Goal: Transaction & Acquisition: Purchase product/service

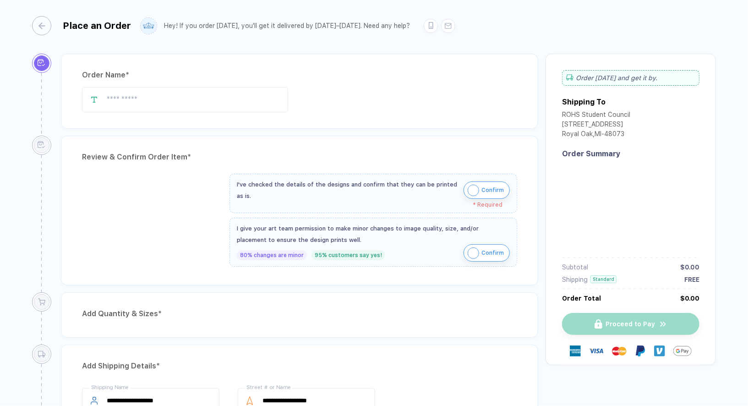
type input "**********"
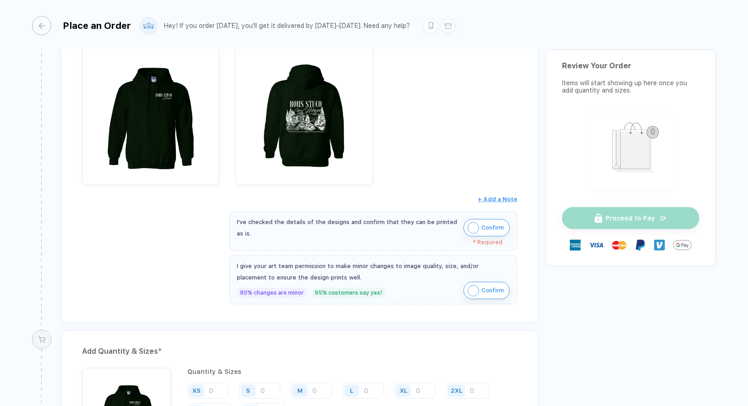
scroll to position [262, 0]
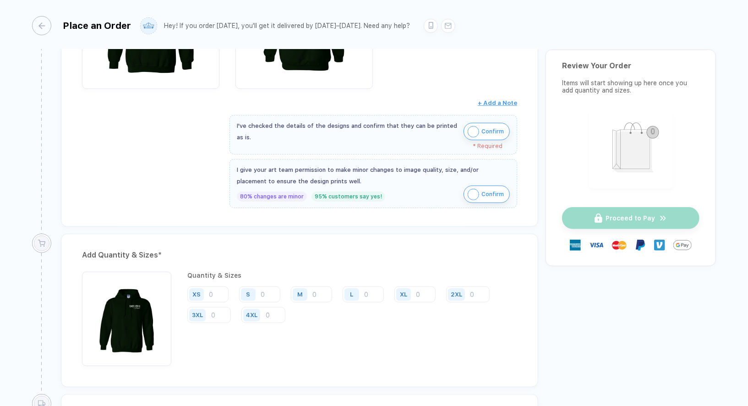
click at [473, 127] on img "button" at bounding box center [473, 131] width 11 height 11
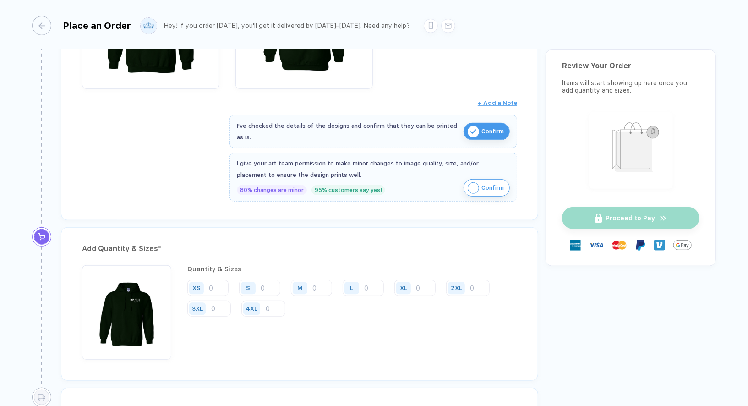
click at [476, 185] on img "button" at bounding box center [473, 187] width 11 height 11
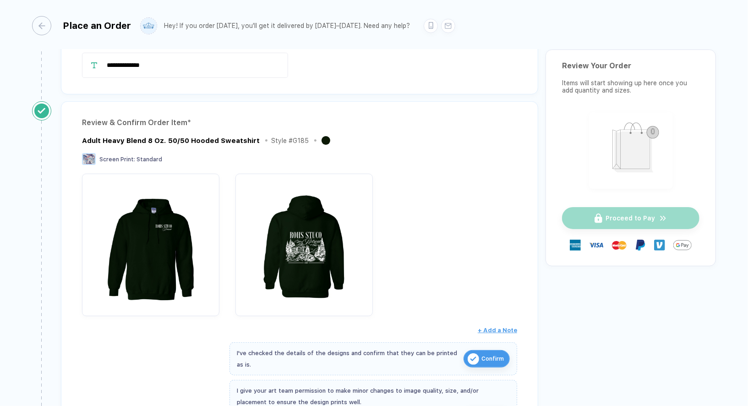
scroll to position [0, 0]
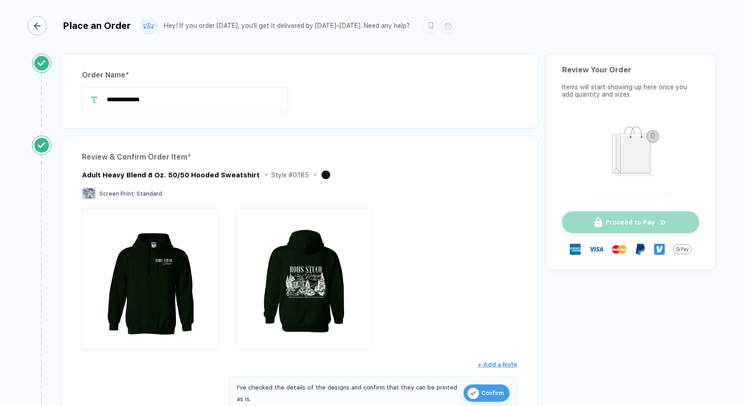
click at [44, 32] on div "button" at bounding box center [36, 25] width 19 height 19
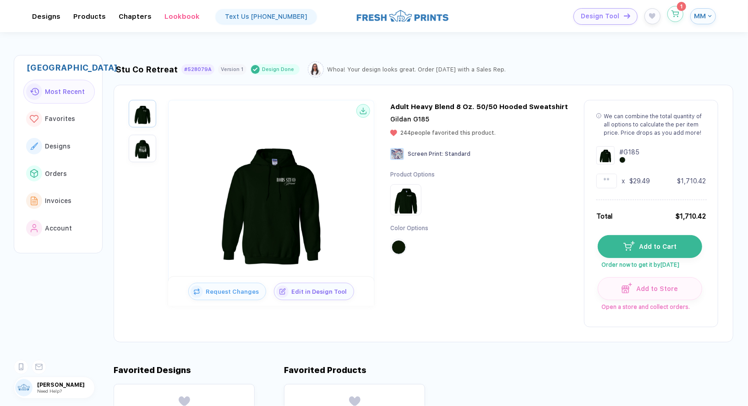
click at [679, 17] on button "button" at bounding box center [676, 14] width 16 height 16
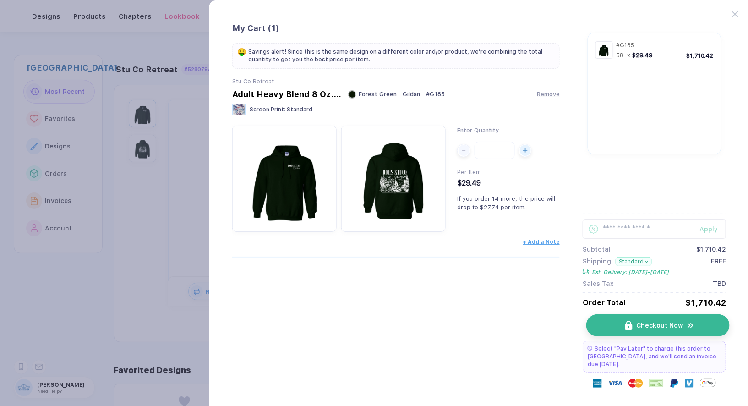
click at [662, 327] on span "Checkout Now" at bounding box center [659, 325] width 47 height 7
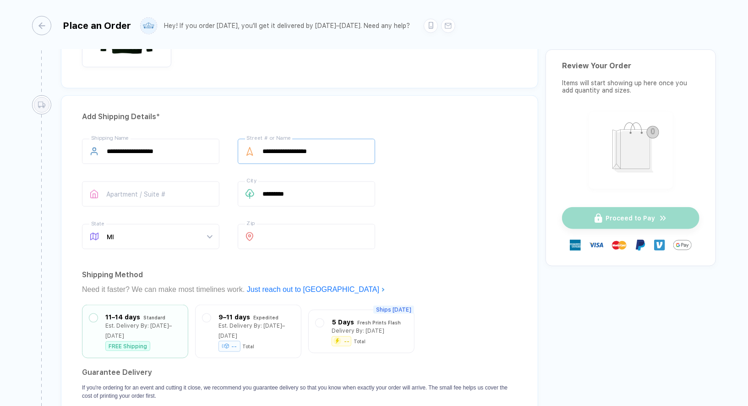
scroll to position [420, 0]
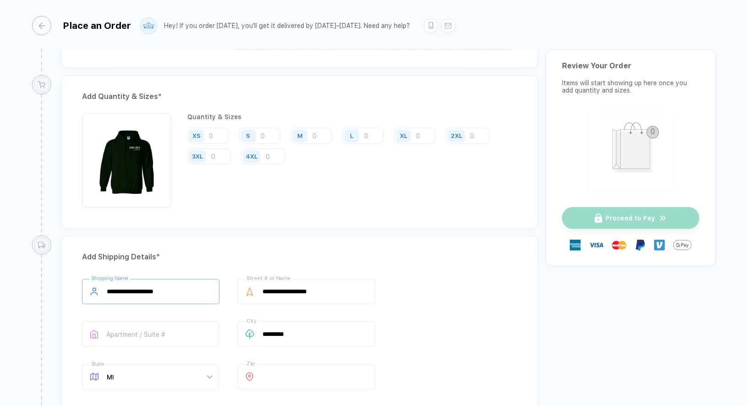
click at [190, 285] on input "**********" at bounding box center [150, 291] width 137 height 25
click at [134, 322] on input "text" at bounding box center [150, 334] width 137 height 25
type input "**********"
click at [383, 298] on div "**********" at bounding box center [299, 336] width 435 height 114
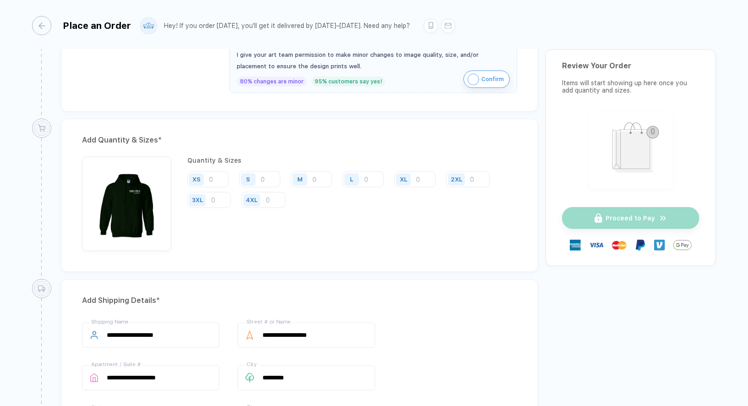
scroll to position [122, 0]
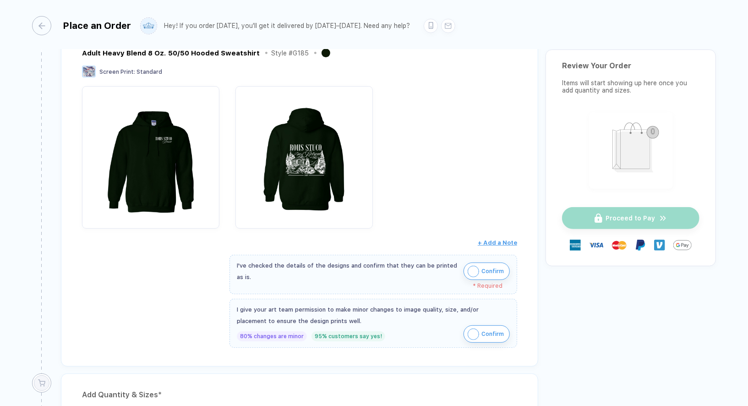
click at [476, 267] on img "button" at bounding box center [473, 271] width 11 height 11
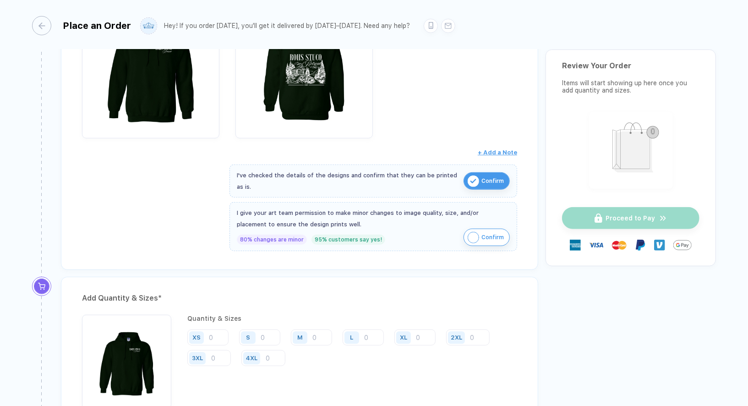
click at [476, 236] on img "button" at bounding box center [473, 237] width 11 height 11
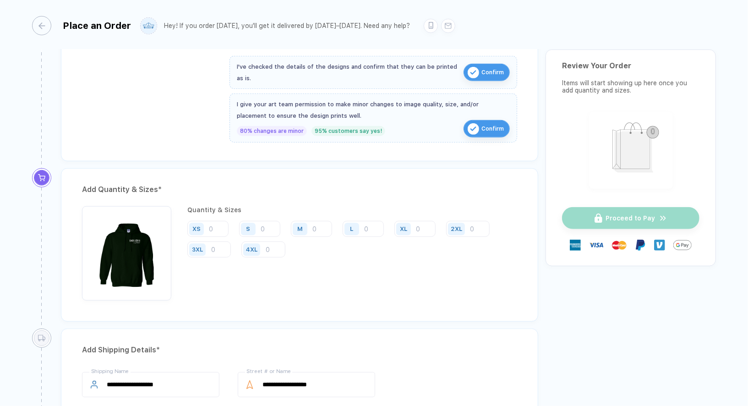
scroll to position [433, 0]
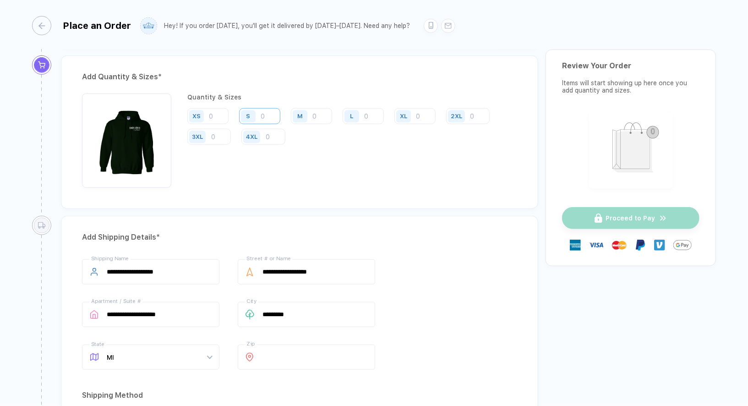
click at [275, 111] on input "number" at bounding box center [259, 116] width 41 height 16
type input "8"
click at [317, 111] on input "number" at bounding box center [311, 116] width 41 height 16
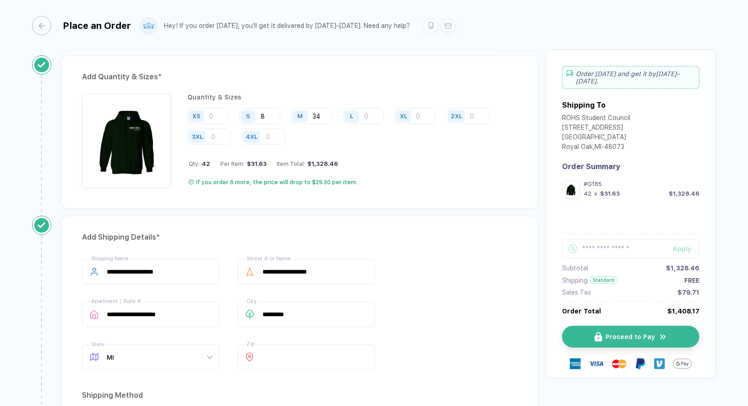
type input "34"
click at [378, 112] on input "number" at bounding box center [363, 116] width 41 height 16
type input "11"
click at [419, 112] on input "number" at bounding box center [414, 116] width 41 height 16
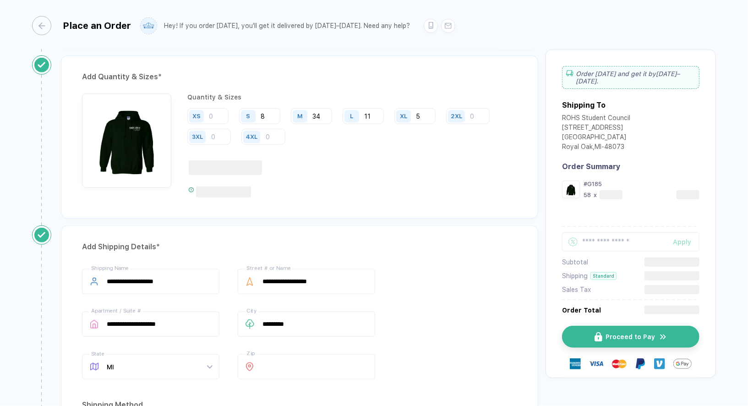
type input "5"
click at [392, 186] on div at bounding box center [353, 191] width 329 height 11
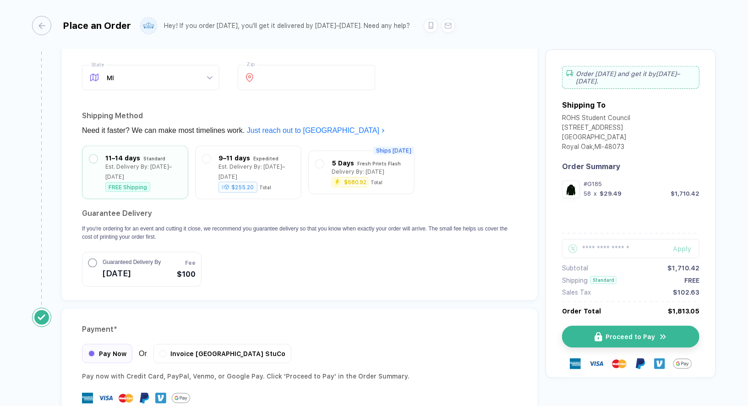
scroll to position [766, 0]
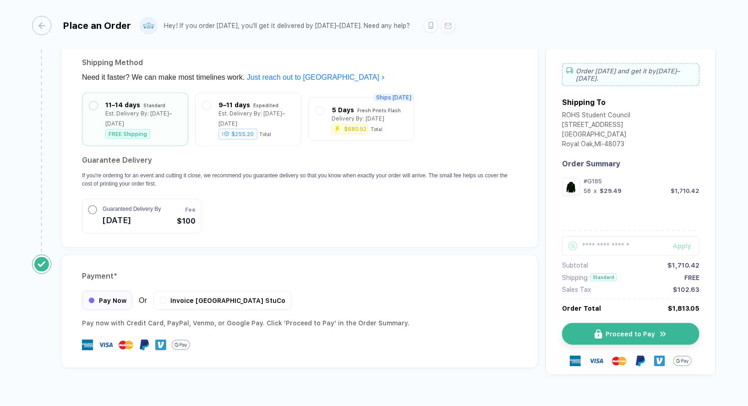
click at [674, 242] on div "Apply" at bounding box center [686, 245] width 27 height 7
click at [610, 236] on input "text" at bounding box center [630, 245] width 137 height 19
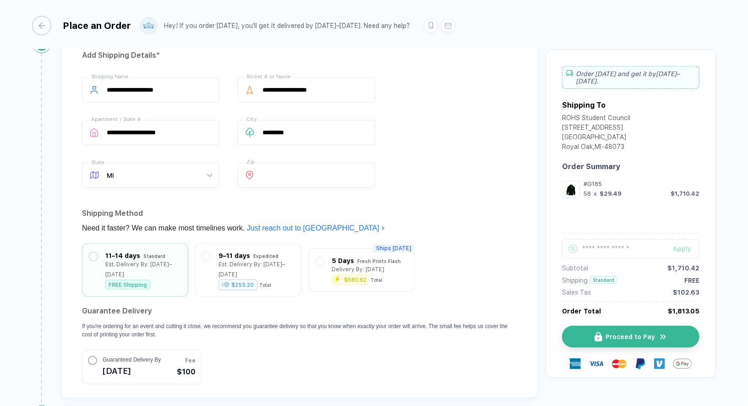
scroll to position [0, 0]
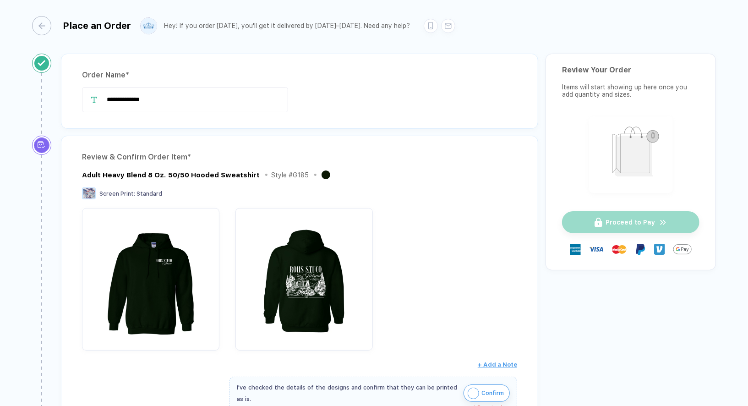
scroll to position [0, 0]
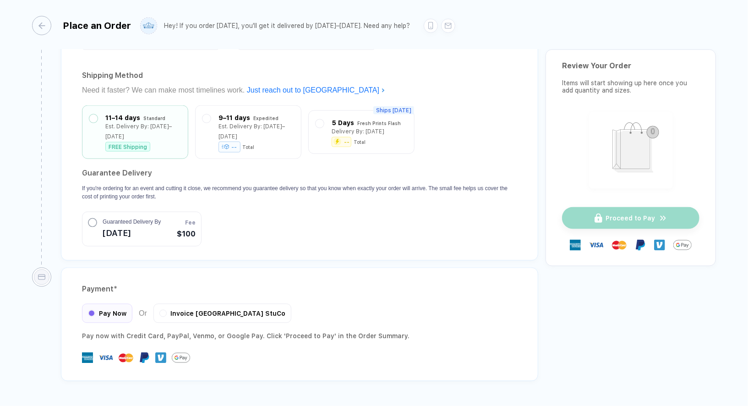
scroll to position [773, 0]
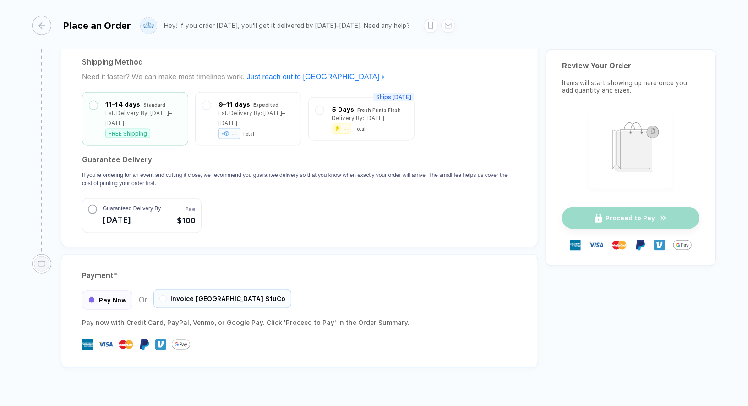
click at [222, 295] on span "Invoice [GEOGRAPHIC_DATA] StuCo" at bounding box center [227, 298] width 115 height 7
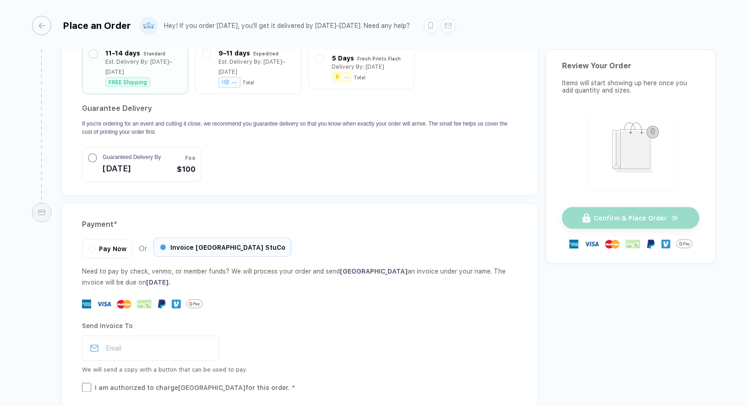
scroll to position [864, 0]
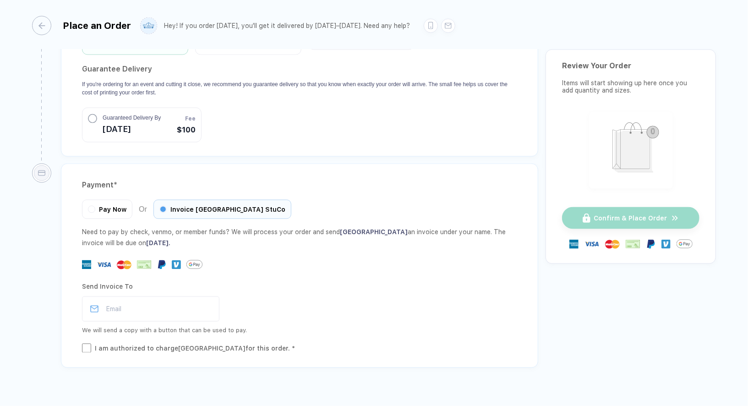
click at [589, 164] on button "button" at bounding box center [631, 150] width 84 height 77
click at [170, 239] on span "November 14, 2025 ." at bounding box center [158, 242] width 24 height 7
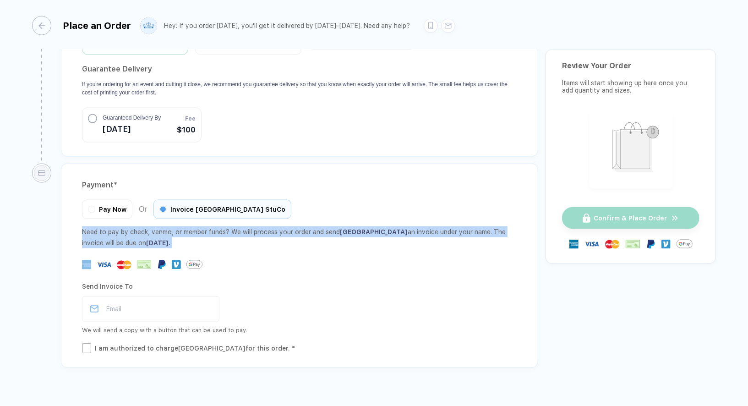
click at [143, 226] on div "Need to pay by check, venmo, or member funds? We will process your order and se…" at bounding box center [299, 237] width 435 height 22
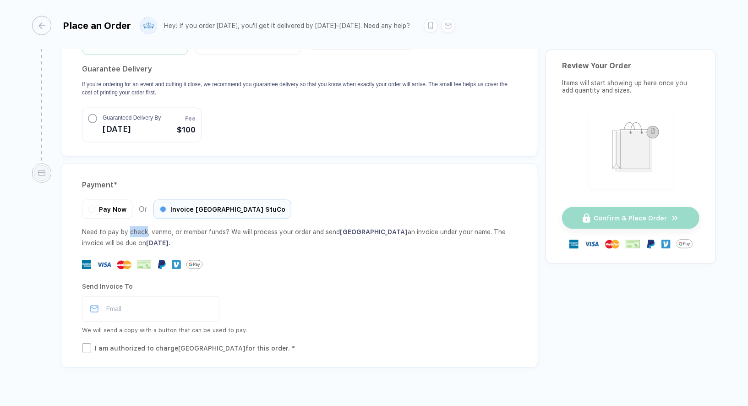
click at [143, 226] on div "Need to pay by check, venmo, or member funds? We will process your order and se…" at bounding box center [299, 237] width 435 height 22
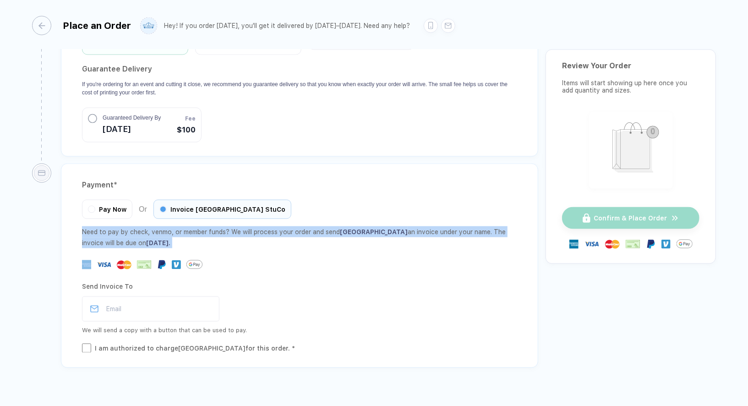
click at [143, 226] on div "Need to pay by check, venmo, or member funds? We will process your order and se…" at bounding box center [299, 237] width 435 height 22
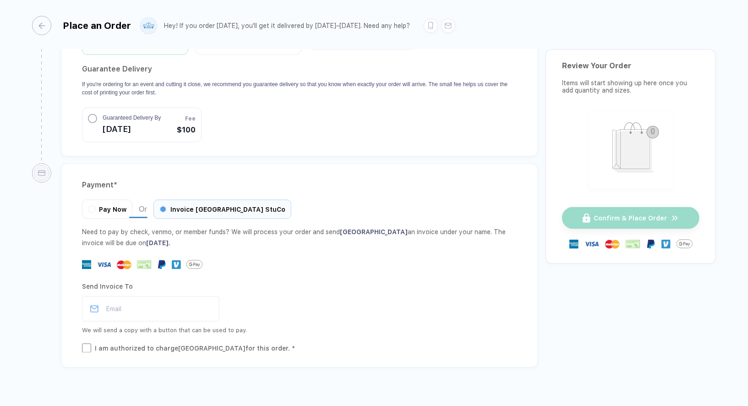
click at [179, 226] on div "Need to pay by check, venmo, or member funds? We will process your order and se…" at bounding box center [299, 237] width 435 height 22
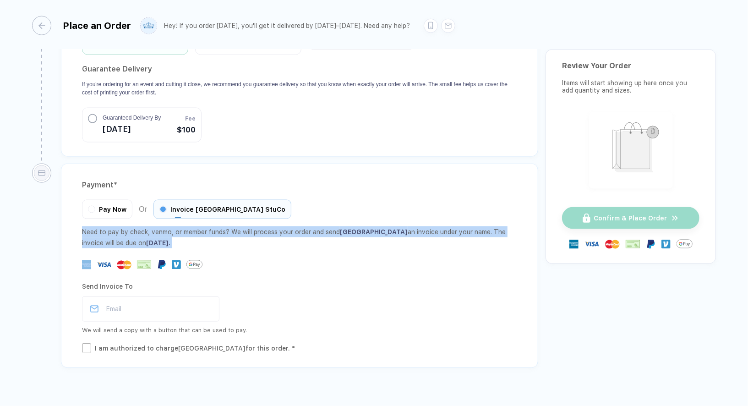
click at [179, 226] on div "Need to pay by check, venmo, or member funds? We will process your order and se…" at bounding box center [299, 237] width 435 height 22
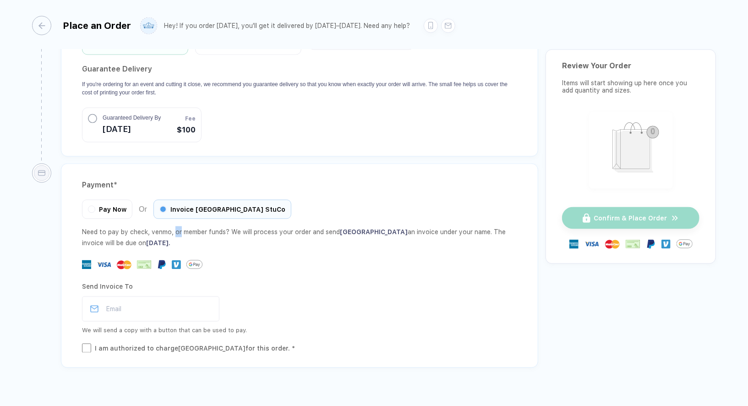
click at [179, 226] on div "Need to pay by check, venmo, or member funds? We will process your order and se…" at bounding box center [299, 237] width 435 height 22
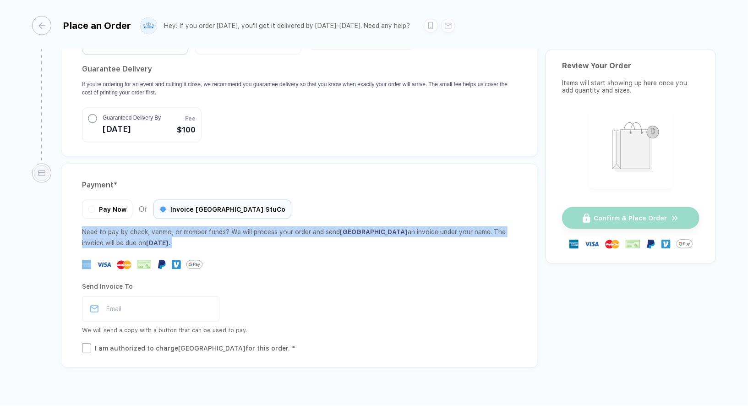
click at [179, 226] on div "Need to pay by check, venmo, or member funds? We will process your order and se…" at bounding box center [299, 237] width 435 height 22
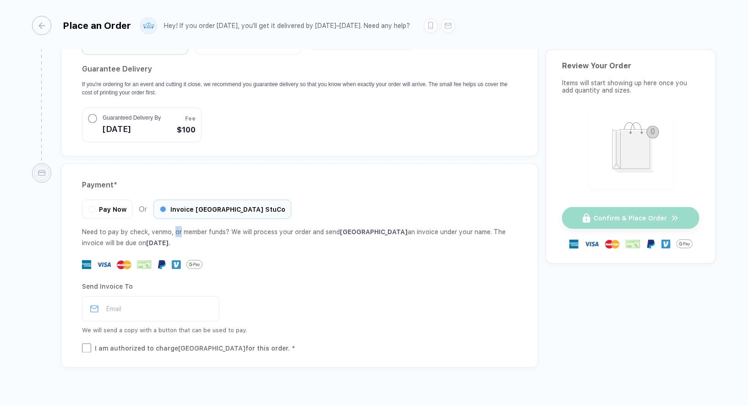
click at [179, 226] on div "Need to pay by check, venmo, or member funds? We will process your order and se…" at bounding box center [299, 237] width 435 height 22
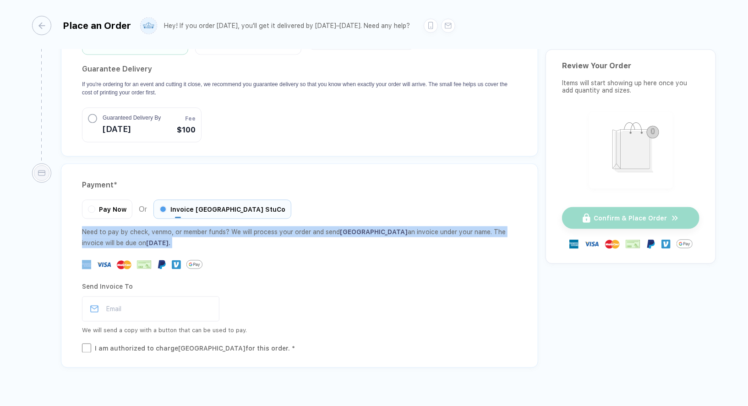
click at [179, 226] on div "Need to pay by check, venmo, or member funds? We will process your order and se…" at bounding box center [299, 237] width 435 height 22
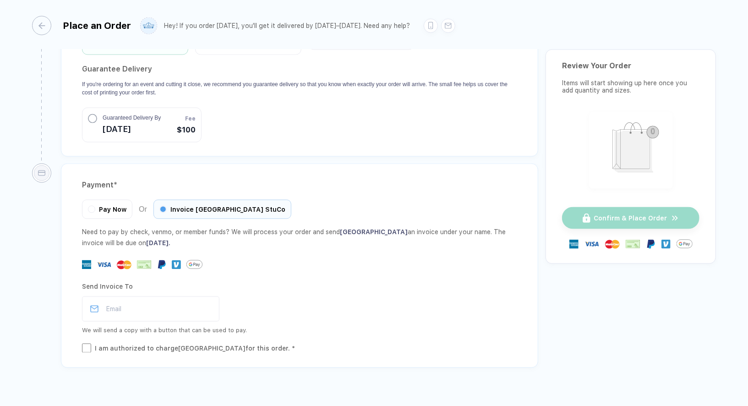
click at [123, 226] on div "Need to pay by check, venmo, or member funds? We will process your order and se…" at bounding box center [299, 237] width 435 height 22
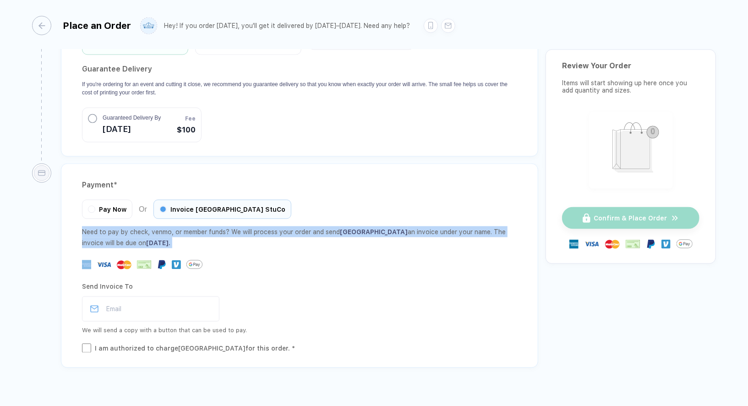
click at [123, 226] on div "Need to pay by check, venmo, or member funds? We will process your order and se…" at bounding box center [299, 237] width 435 height 22
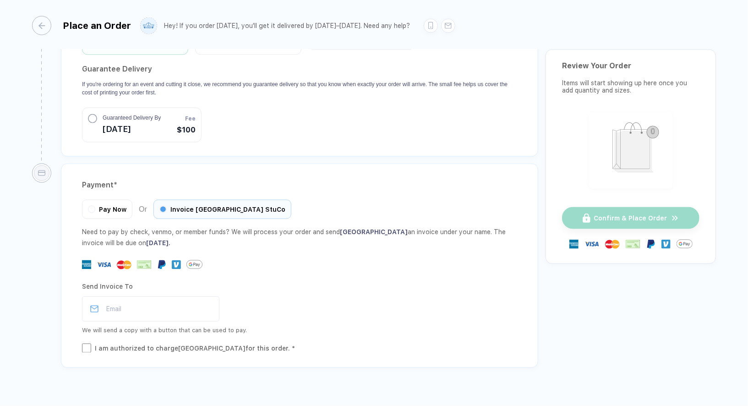
click at [149, 226] on div "Need to pay by check, venmo, or member funds? We will process your order and se…" at bounding box center [299, 237] width 435 height 22
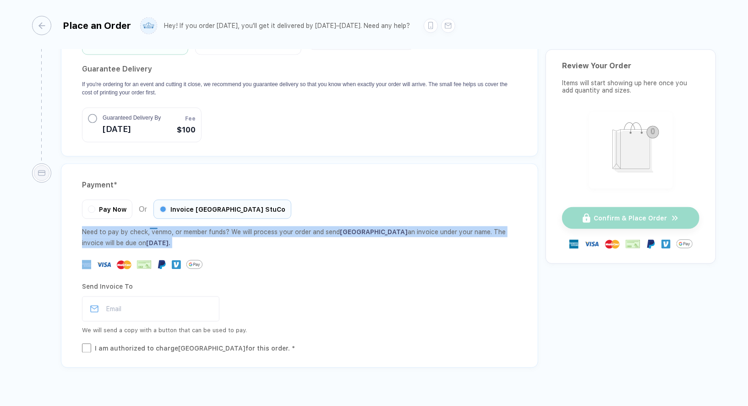
click at [149, 226] on div "Need to pay by check, venmo, or member funds? We will process your order and se…" at bounding box center [299, 237] width 435 height 22
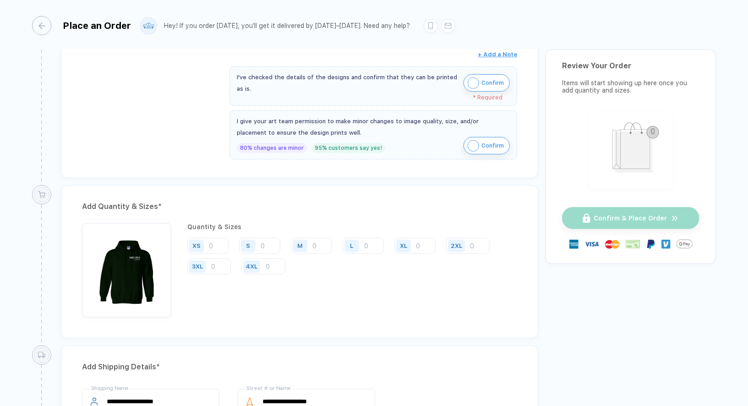
scroll to position [270, 0]
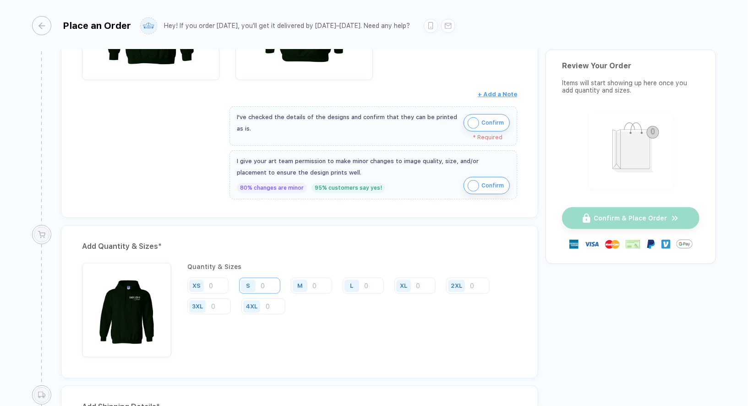
click at [268, 285] on input "number" at bounding box center [259, 286] width 41 height 16
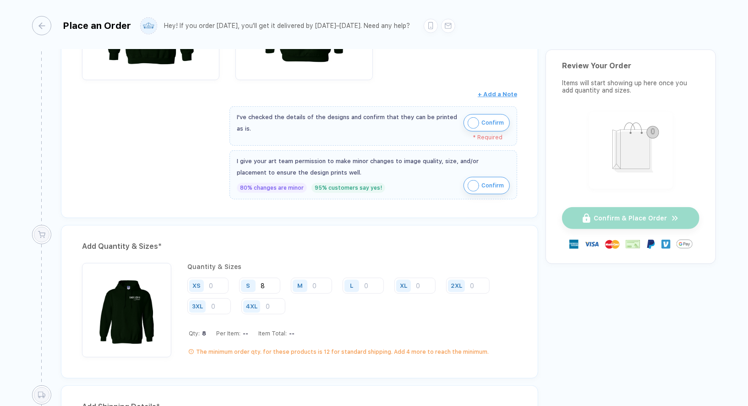
type input "8"
click at [417, 279] on input "number" at bounding box center [414, 286] width 41 height 16
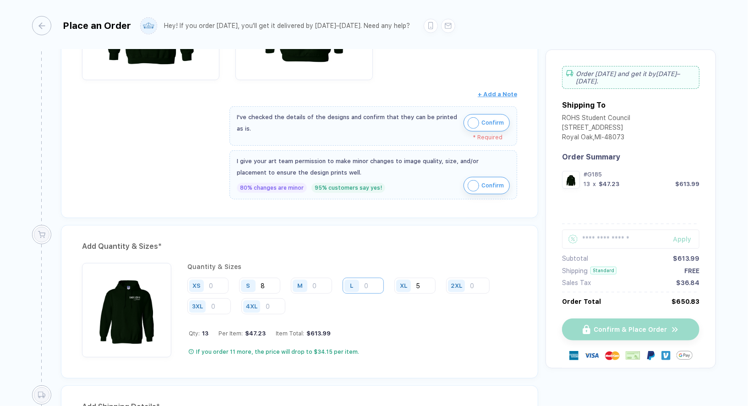
type input "5"
click at [372, 278] on input "number" at bounding box center [363, 286] width 41 height 16
type input "11"
click at [319, 279] on input "number" at bounding box center [311, 286] width 41 height 16
type input "34"
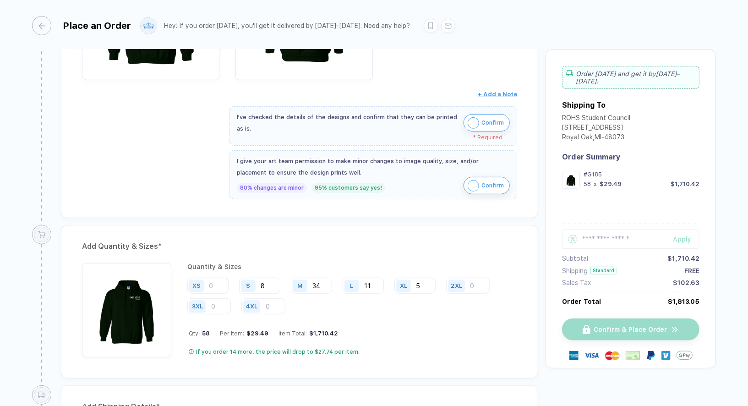
click at [386, 330] on div "Qty: 58 Per Item: $29.49 Item Total: $1,710.42" at bounding box center [353, 333] width 329 height 7
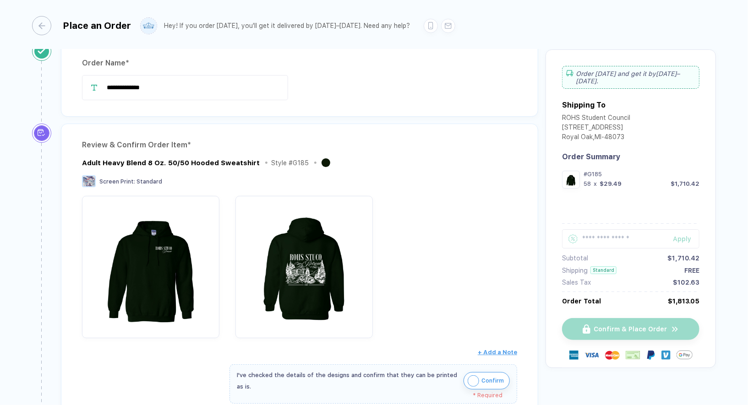
scroll to position [0, 0]
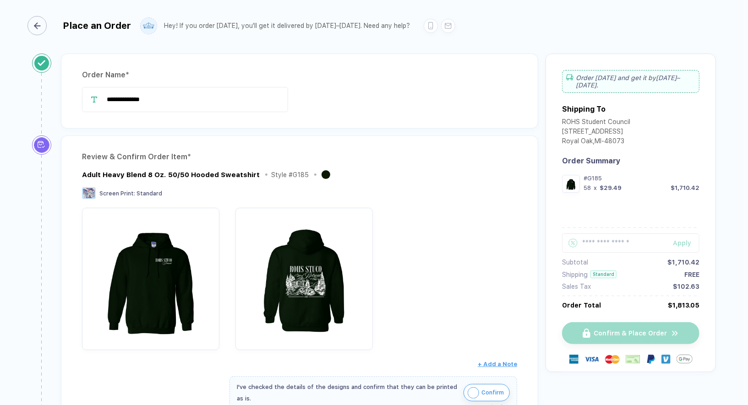
click at [31, 26] on div "button" at bounding box center [36, 25] width 19 height 19
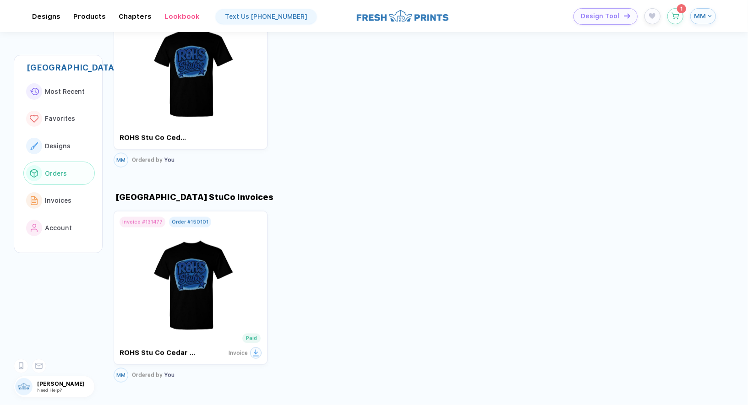
scroll to position [761, 0]
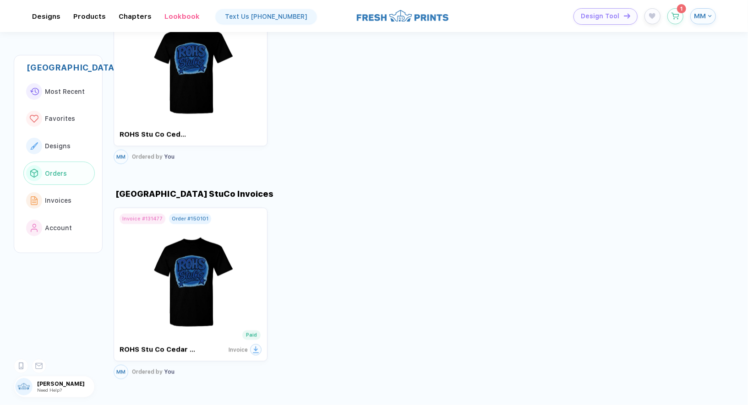
click at [383, 29] on header "**********" at bounding box center [374, 16] width 748 height 32
click at [383, 16] on img at bounding box center [403, 16] width 92 height 14
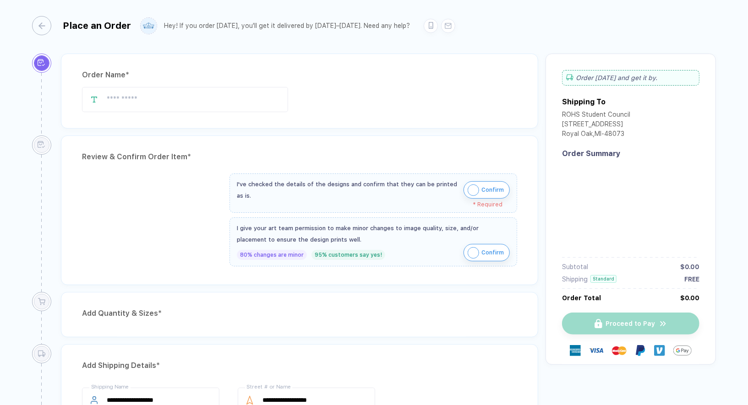
type input "**********"
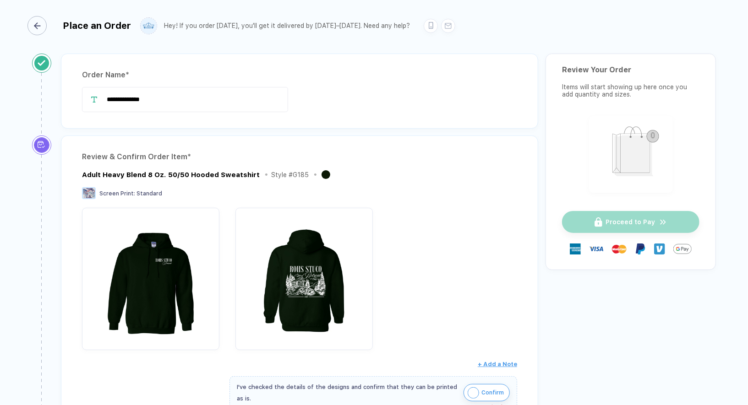
click at [38, 26] on icon "button" at bounding box center [37, 25] width 7 height 7
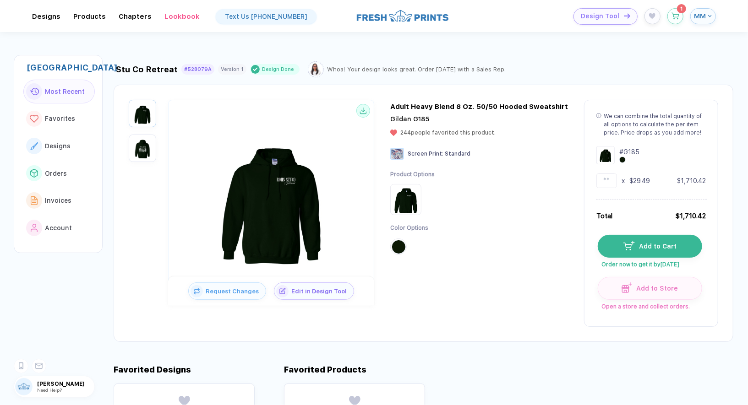
click at [386, 16] on img at bounding box center [403, 16] width 92 height 14
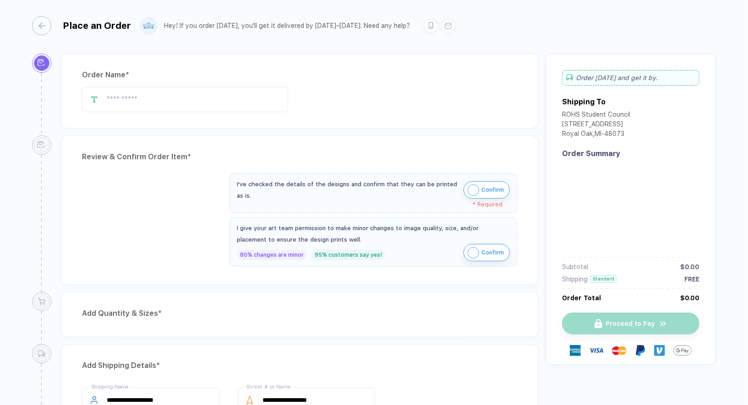
type input "**********"
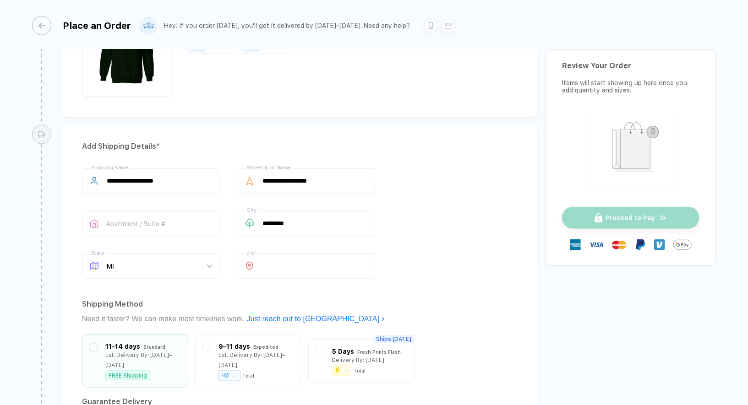
scroll to position [773, 0]
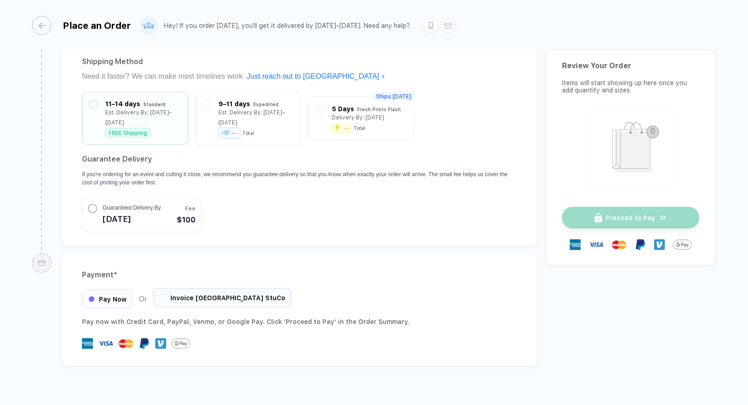
click at [256, 295] on span "Invoice [GEOGRAPHIC_DATA] StuCo" at bounding box center [227, 298] width 115 height 7
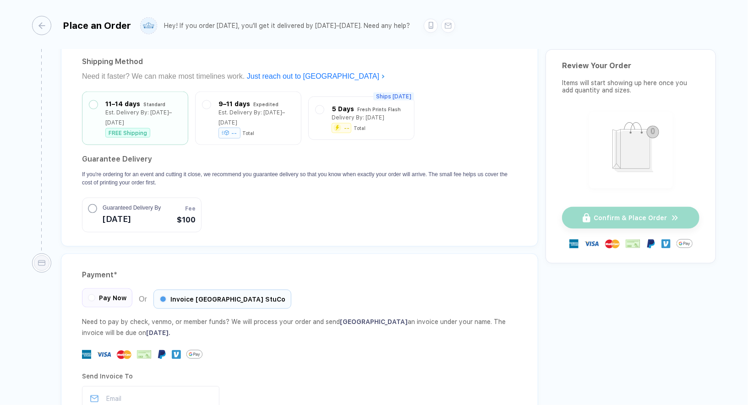
click at [117, 295] on span "Pay Now" at bounding box center [112, 298] width 27 height 7
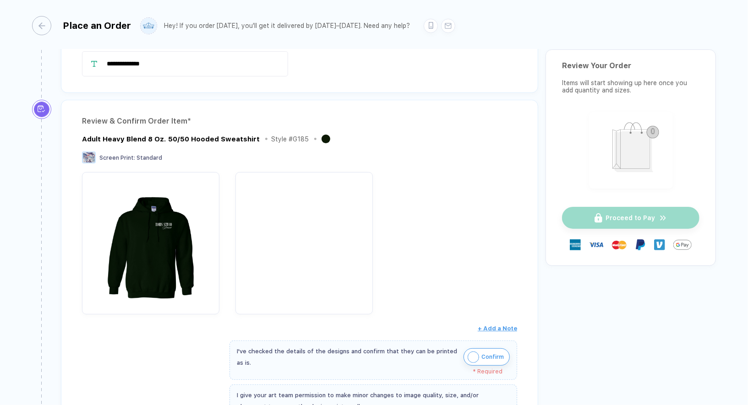
scroll to position [0, 0]
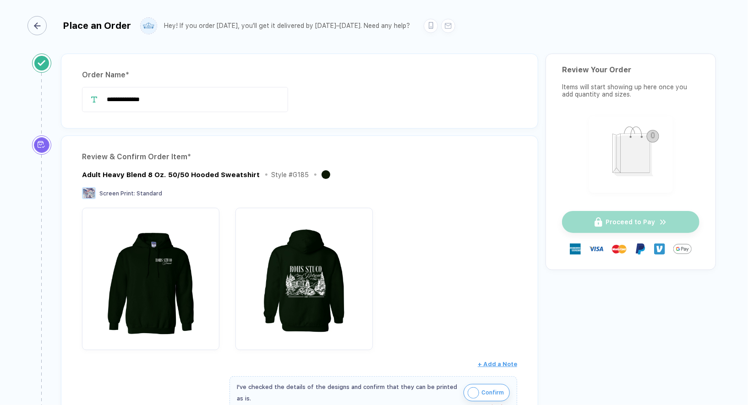
click at [40, 26] on line "button" at bounding box center [36, 26] width 5 height 0
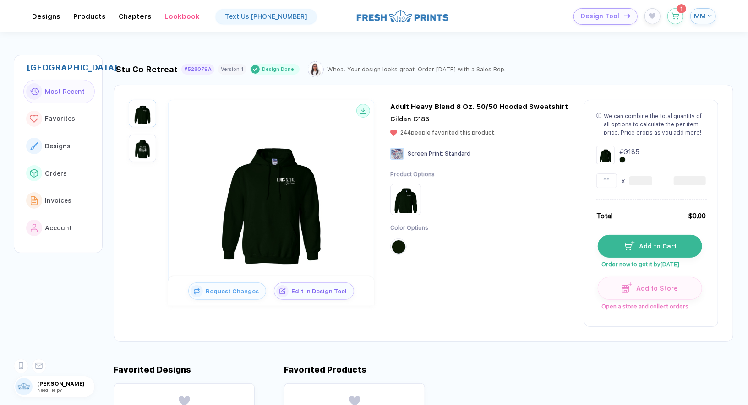
click at [413, 19] on img at bounding box center [403, 16] width 92 height 14
